Goal: Use online tool/utility: Utilize a website feature to perform a specific function

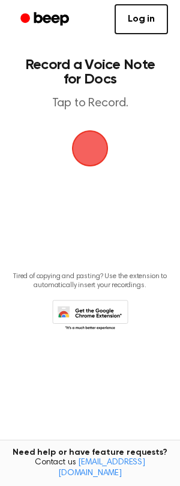
click at [100, 147] on span "button" at bounding box center [90, 149] width 34 height 34
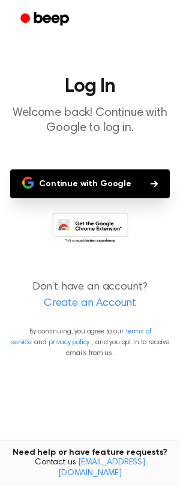
click at [106, 189] on button "Continue with Google" at bounding box center [90, 184] width 160 height 29
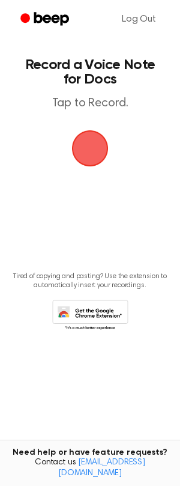
click at [97, 154] on span "button" at bounding box center [90, 149] width 34 height 34
click at [100, 151] on span "button" at bounding box center [90, 148] width 41 height 41
click at [91, 150] on span "button" at bounding box center [90, 149] width 34 height 34
click at [90, 101] on p "Tap to Record." at bounding box center [90, 103] width 137 height 15
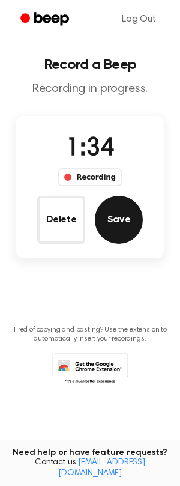
click at [124, 218] on button "Save" at bounding box center [119, 220] width 48 height 48
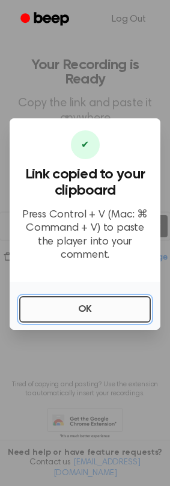
click at [78, 310] on button "OK" at bounding box center [85, 309] width 132 height 26
